Goal: Navigation & Orientation: Find specific page/section

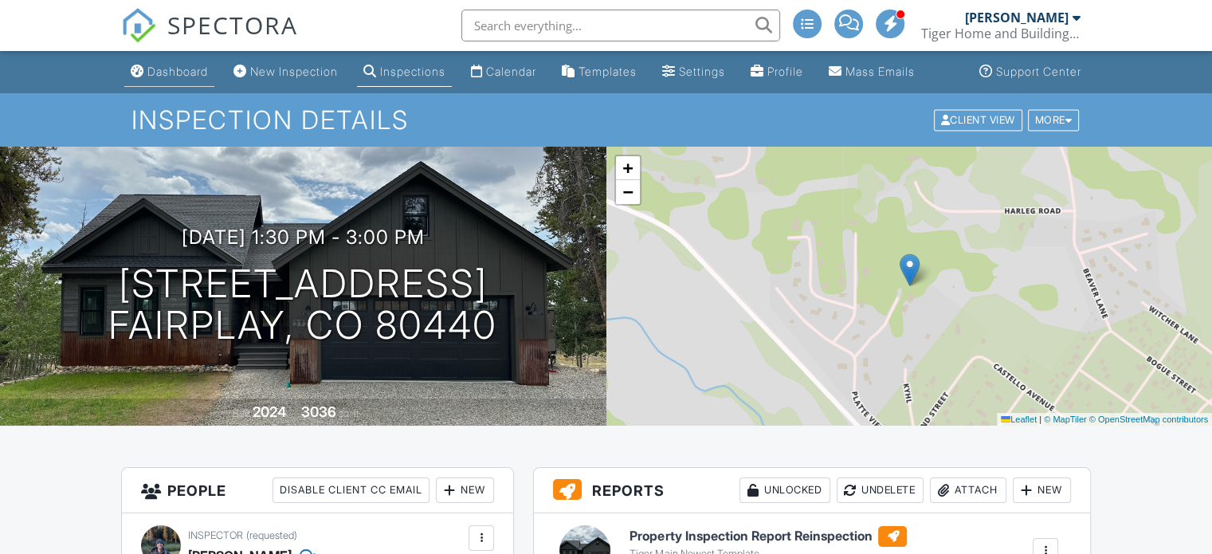
click at [181, 78] on div "Dashboard" at bounding box center [177, 72] width 61 height 14
